Goal: Information Seeking & Learning: Learn about a topic

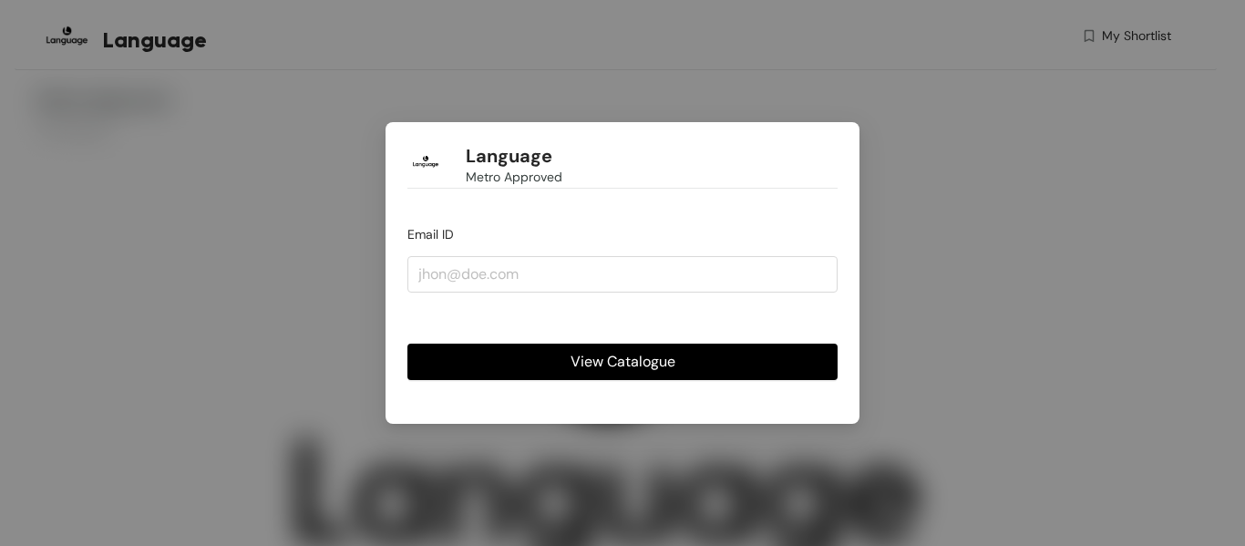
click at [568, 363] on button "View Catalogue" at bounding box center [622, 362] width 430 height 36
click at [507, 277] on input "email" at bounding box center [622, 274] width 430 height 36
type input "M"
click at [590, 356] on span "View Catalogue" at bounding box center [623, 361] width 105 height 23
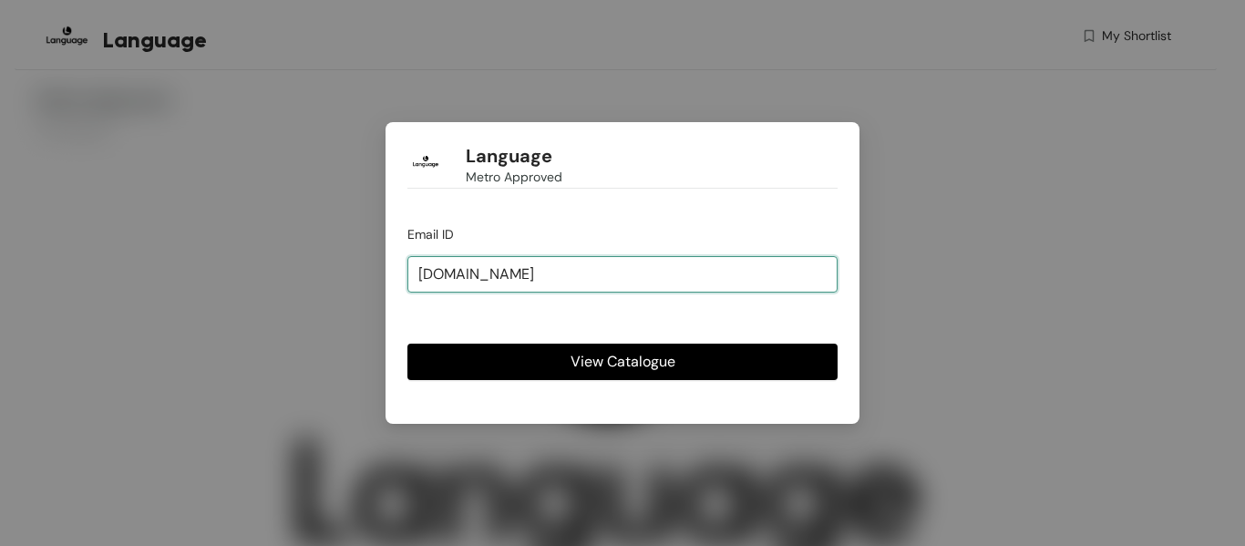
click at [449, 274] on input "[DOMAIN_NAME]" at bounding box center [622, 274] width 430 height 36
type input "[EMAIL_ADDRESS][DOMAIN_NAME]"
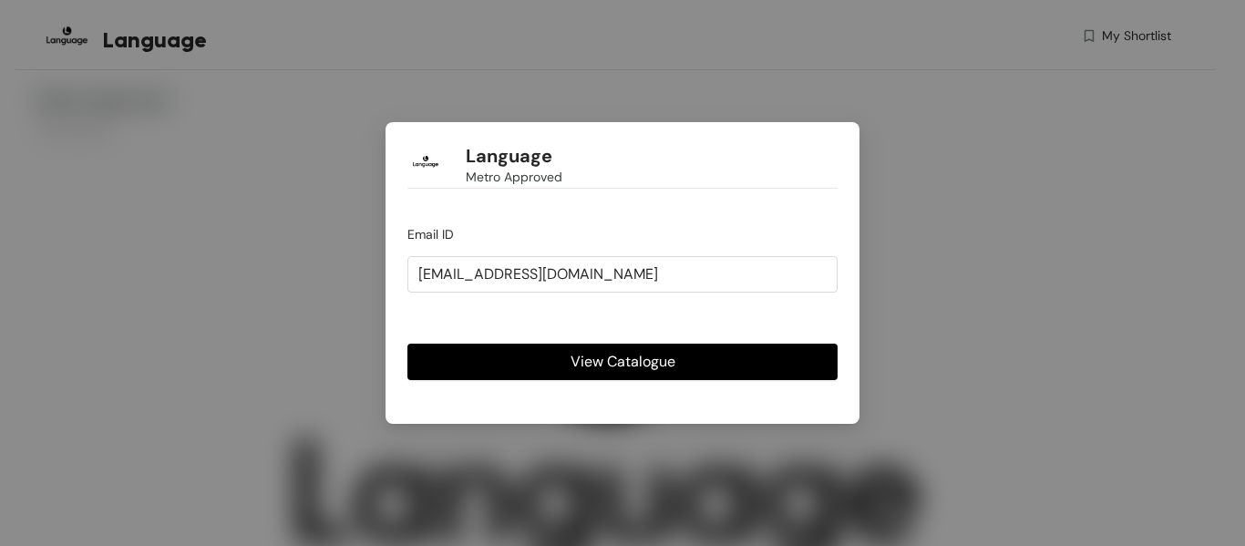
click at [577, 374] on button "View Catalogue" at bounding box center [622, 362] width 430 height 36
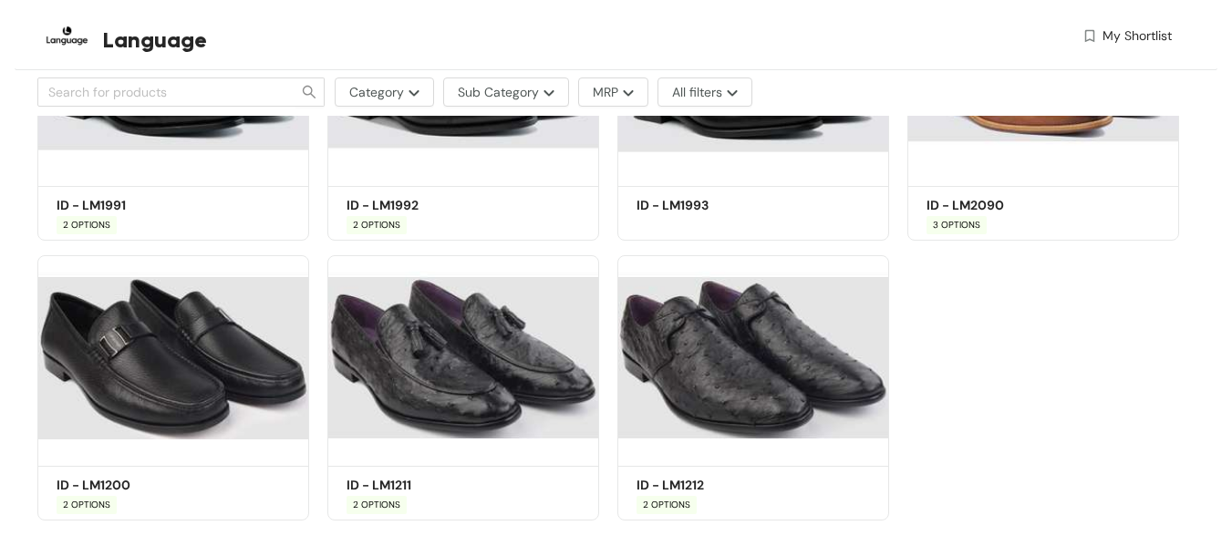
scroll to position [4574, 0]
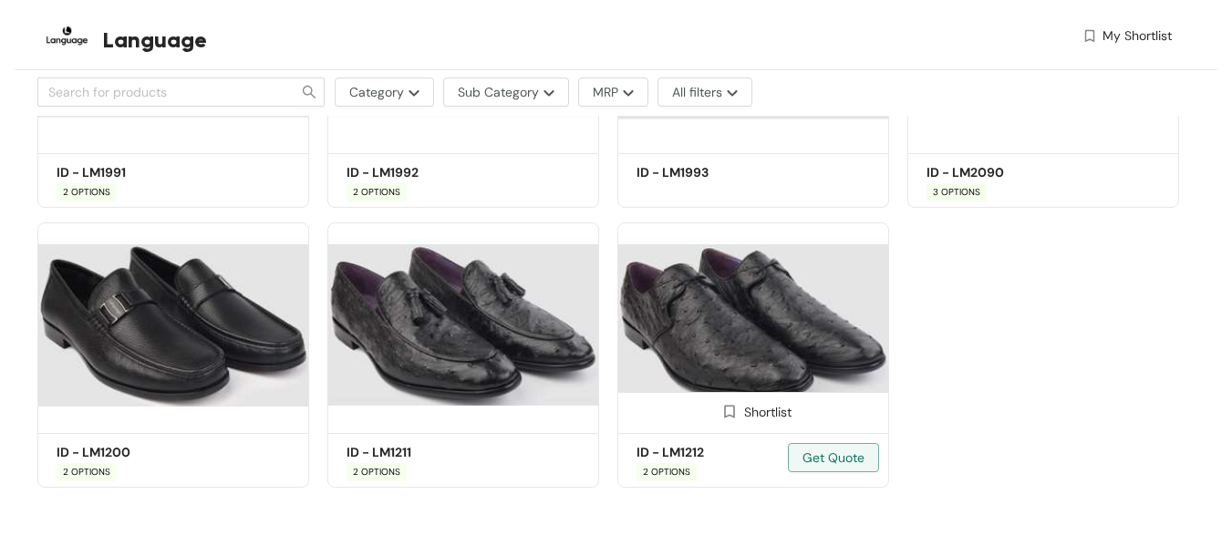
click at [687, 347] on img at bounding box center [753, 324] width 272 height 205
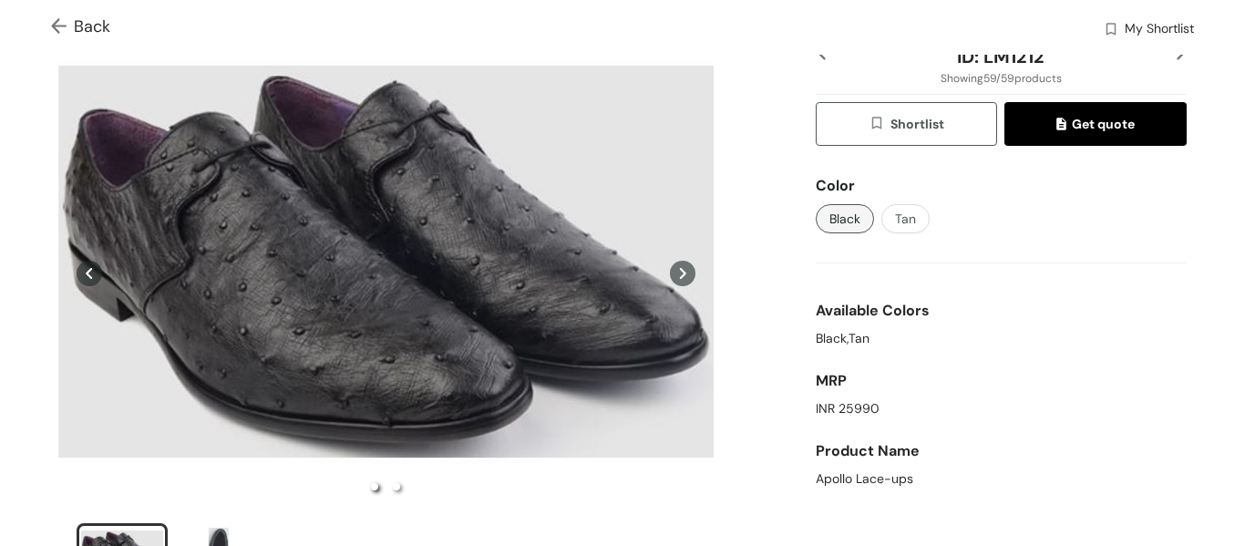
scroll to position [120, 0]
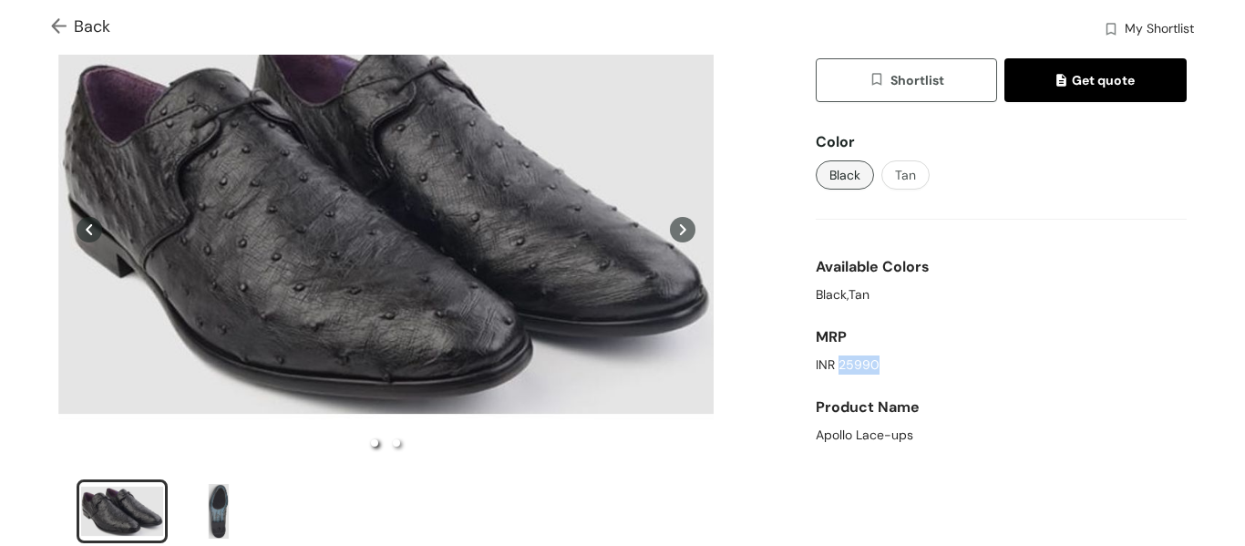
drag, startPoint x: 829, startPoint y: 359, endPoint x: 894, endPoint y: 363, distance: 65.7
click at [894, 363] on div "INR 25990" at bounding box center [1001, 365] width 371 height 19
click at [918, 355] on div "MRP" at bounding box center [1001, 337] width 371 height 36
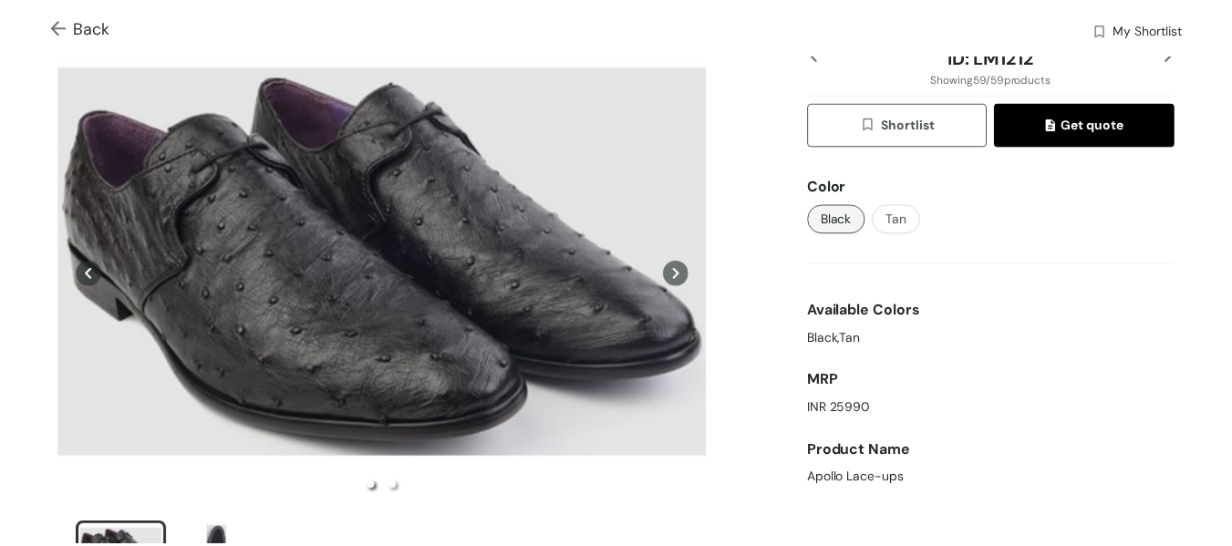
scroll to position [75, 0]
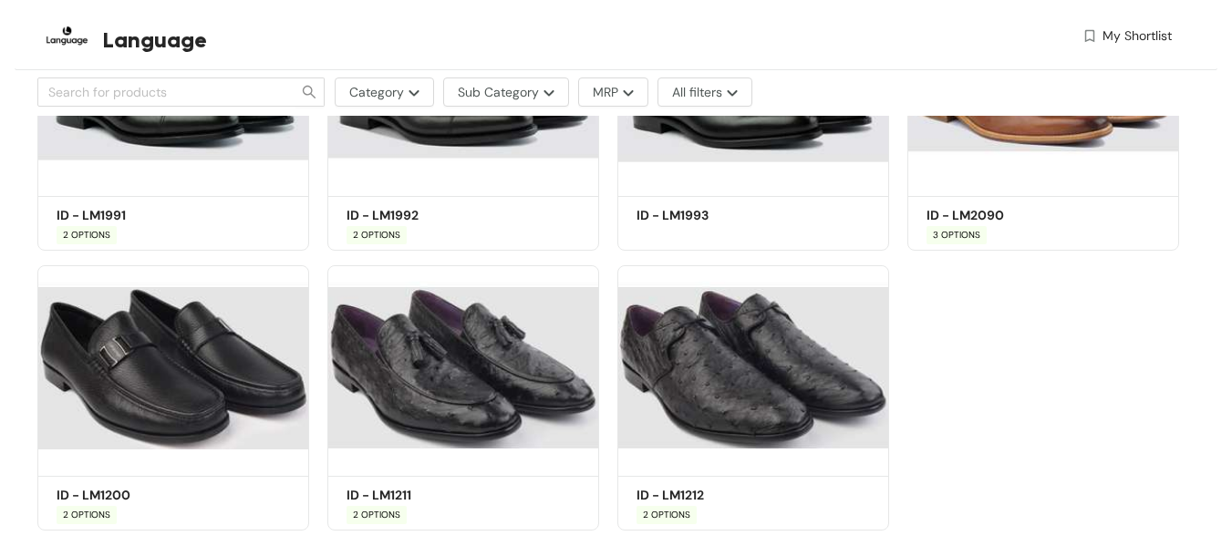
scroll to position [4574, 0]
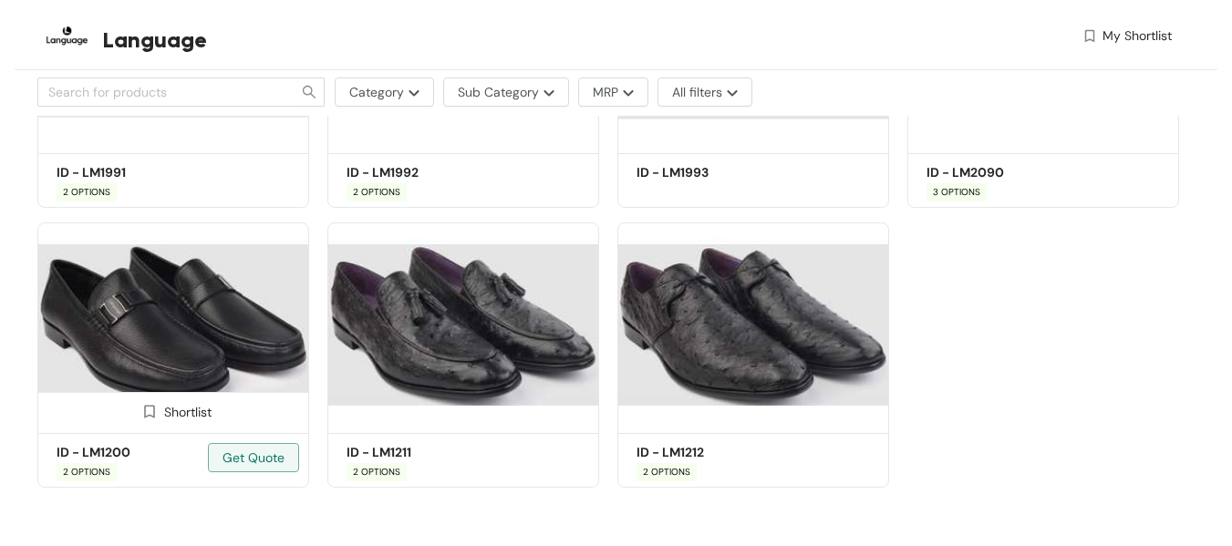
click at [150, 321] on img at bounding box center [173, 324] width 272 height 205
